Goal: Task Accomplishment & Management: Manage account settings

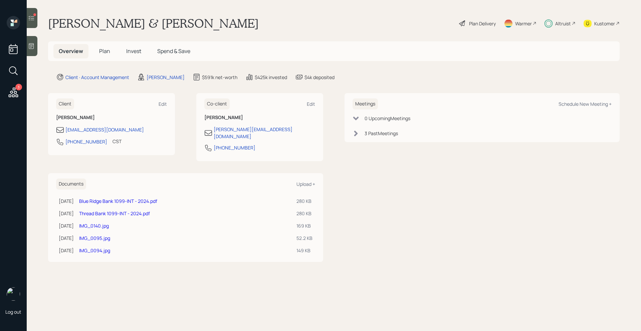
click at [33, 26] on div at bounding box center [32, 18] width 11 height 20
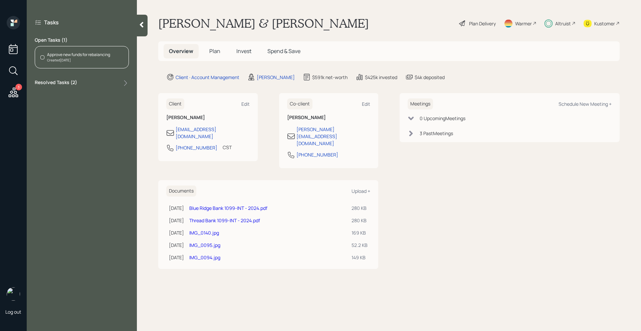
click at [12, 93] on icon at bounding box center [13, 92] width 12 height 12
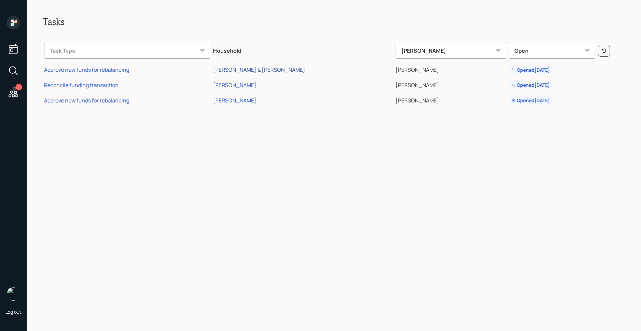
click at [245, 71] on div "[PERSON_NAME] & [PERSON_NAME]" at bounding box center [259, 69] width 92 height 7
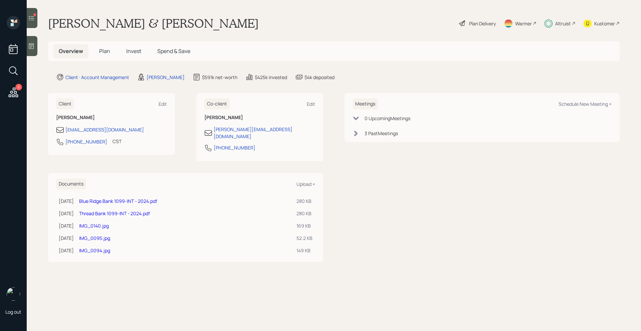
click at [31, 20] on icon at bounding box center [32, 18] width 6 height 5
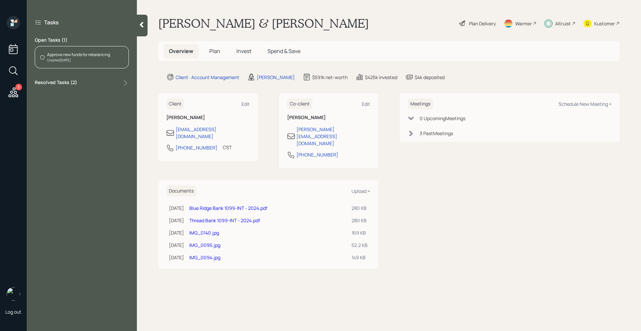
click at [89, 56] on div "Approve new funds for rebalancing" at bounding box center [78, 55] width 63 height 6
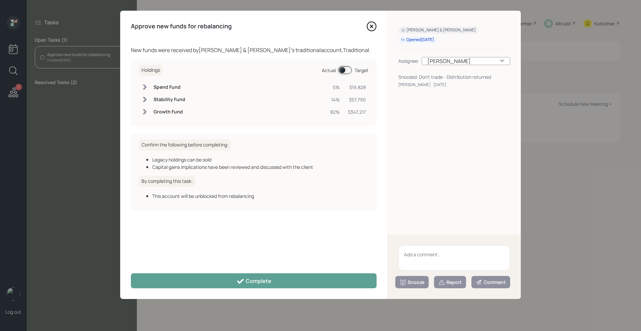
click at [436, 258] on textarea at bounding box center [454, 257] width 112 height 25
type textarea "Snooze until they link the new bank"
click at [415, 282] on div "Snooze" at bounding box center [412, 282] width 25 height 7
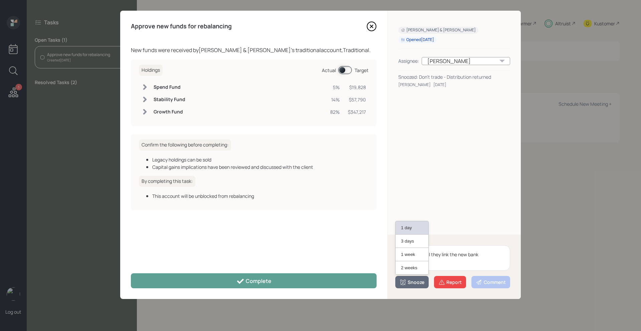
click at [411, 231] on button "1 day" at bounding box center [412, 227] width 33 height 13
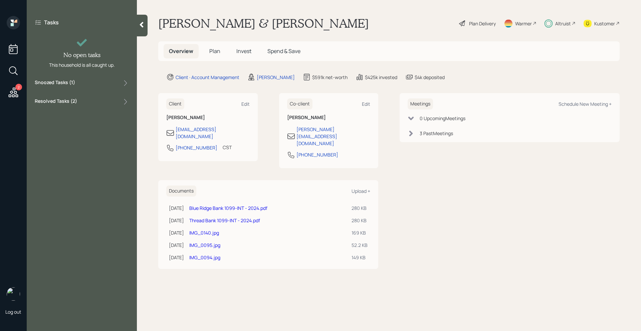
click at [16, 93] on icon at bounding box center [14, 92] width 10 height 10
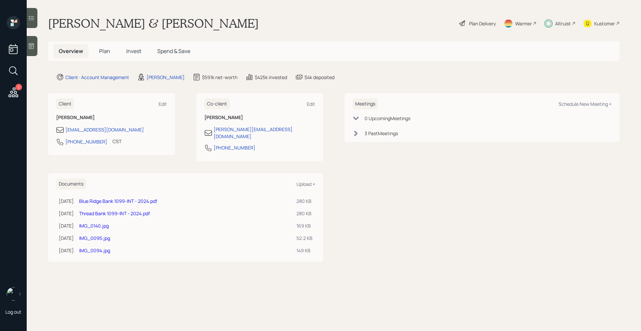
click at [569, 21] on div "Altruist" at bounding box center [563, 23] width 16 height 7
